Goal: Transaction & Acquisition: Purchase product/service

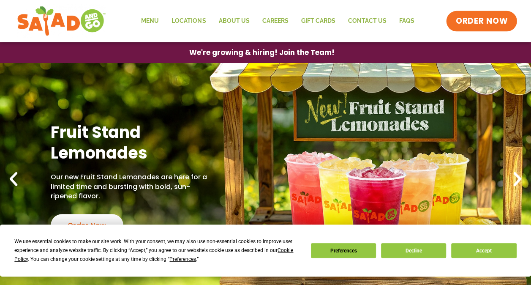
click at [479, 26] on span "ORDER NOW" at bounding box center [482, 21] width 52 height 11
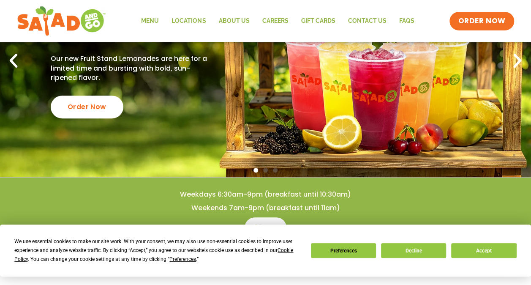
scroll to position [142, 0]
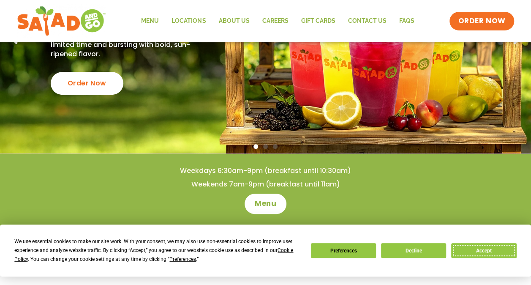
click at [481, 254] on button "Accept" at bounding box center [483, 250] width 65 height 15
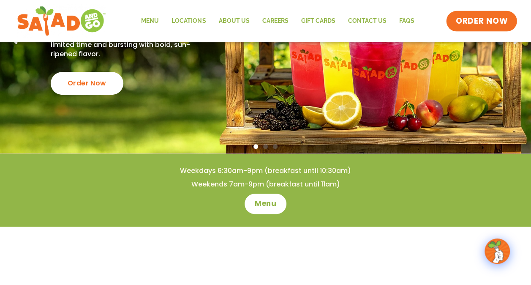
click at [496, 24] on span "ORDER NOW" at bounding box center [482, 21] width 52 height 11
